Goal: Task Accomplishment & Management: Use online tool/utility

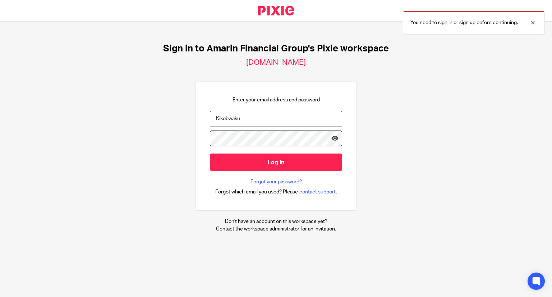
click at [187, 118] on div "Sign in to Amarin Financial Group's Pixie workspace amarin.usepixie.net Enter y…" at bounding box center [276, 138] width 552 height 233
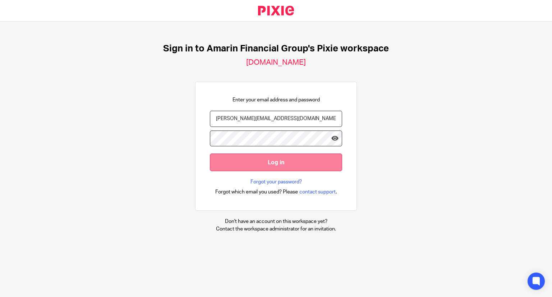
type input "priscilla@amarinfinancial.com"
click at [266, 156] on input "Log in" at bounding box center [276, 162] width 132 height 18
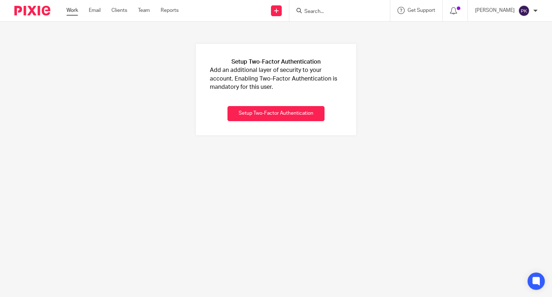
drag, startPoint x: 78, startPoint y: 2, endPoint x: 73, endPoint y: 10, distance: 9.7
click at [73, 10] on div "Work Email Clients Team Reports Work Email Clients Team Reports Settings" at bounding box center [124, 10] width 130 height 21
click at [73, 10] on link "Work" at bounding box center [73, 10] width 12 height 7
